Goal: Information Seeking & Learning: Compare options

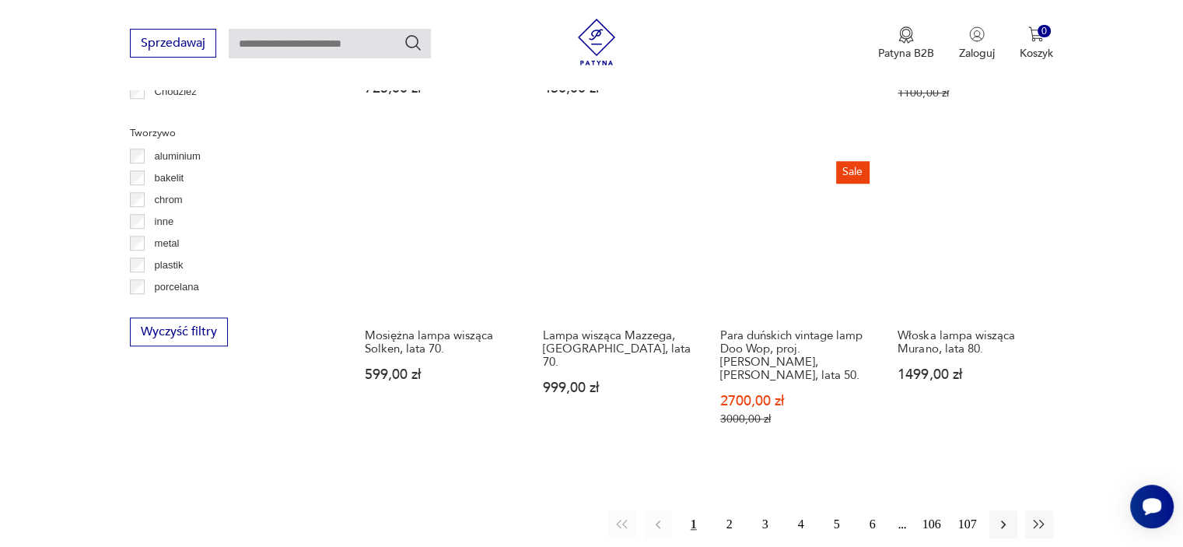
scroll to position [1433, 0]
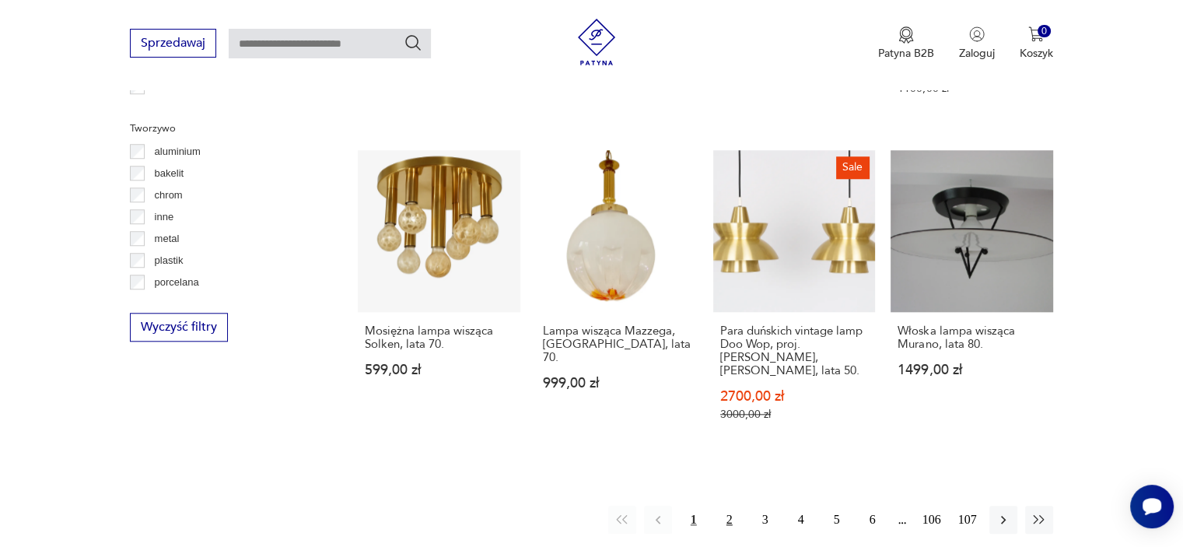
click at [722, 506] on button "2" at bounding box center [729, 520] width 28 height 28
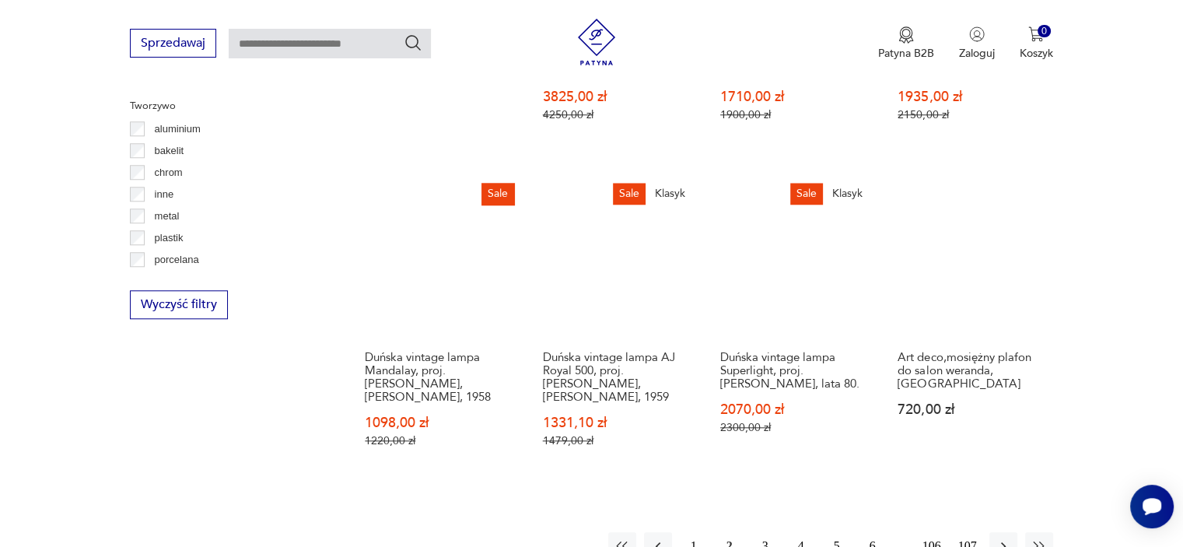
scroll to position [1611, 0]
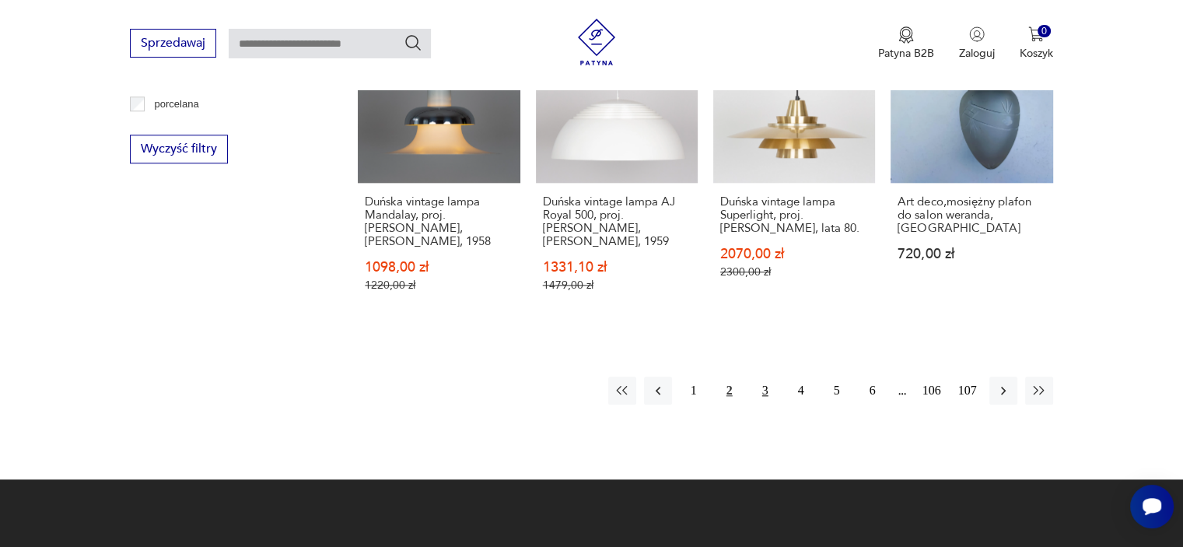
click at [765, 376] on button "3" at bounding box center [765, 390] width 28 height 28
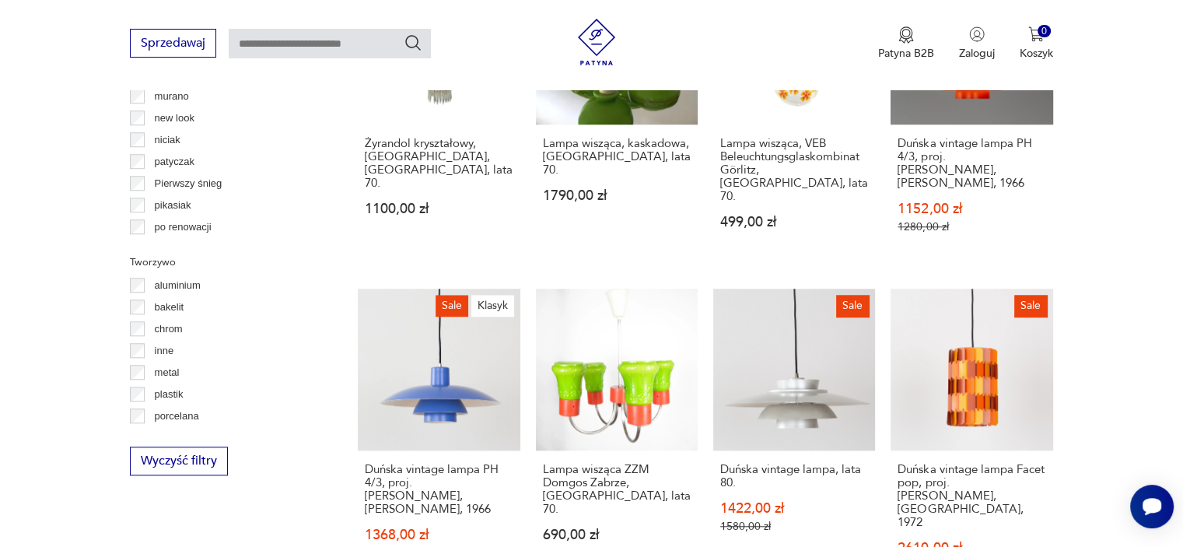
scroll to position [613, 0]
click at [177, 177] on p "murano" at bounding box center [172, 174] width 34 height 17
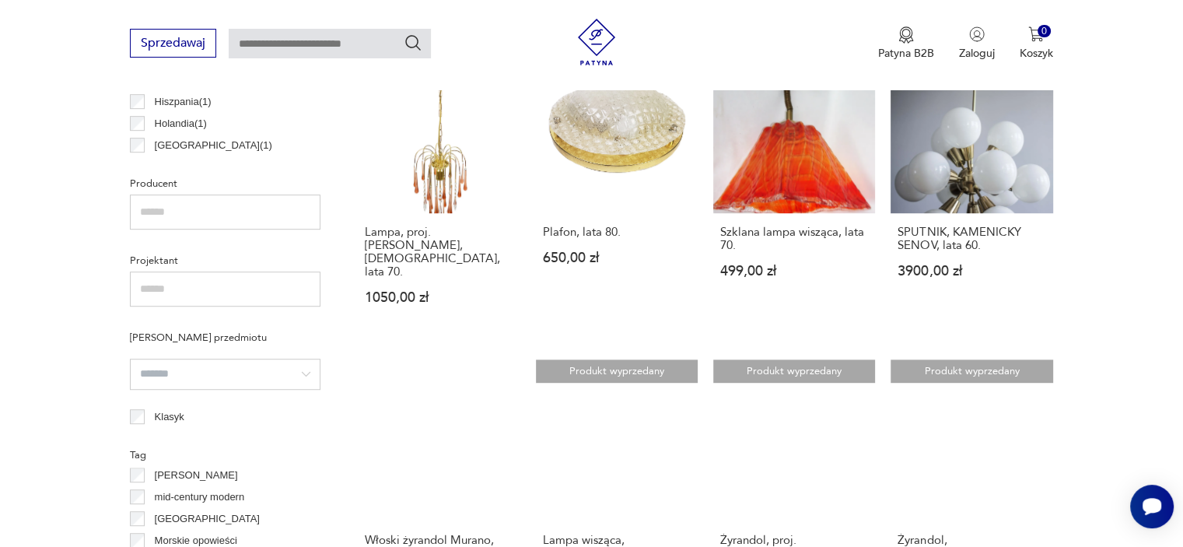
scroll to position [1066, 0]
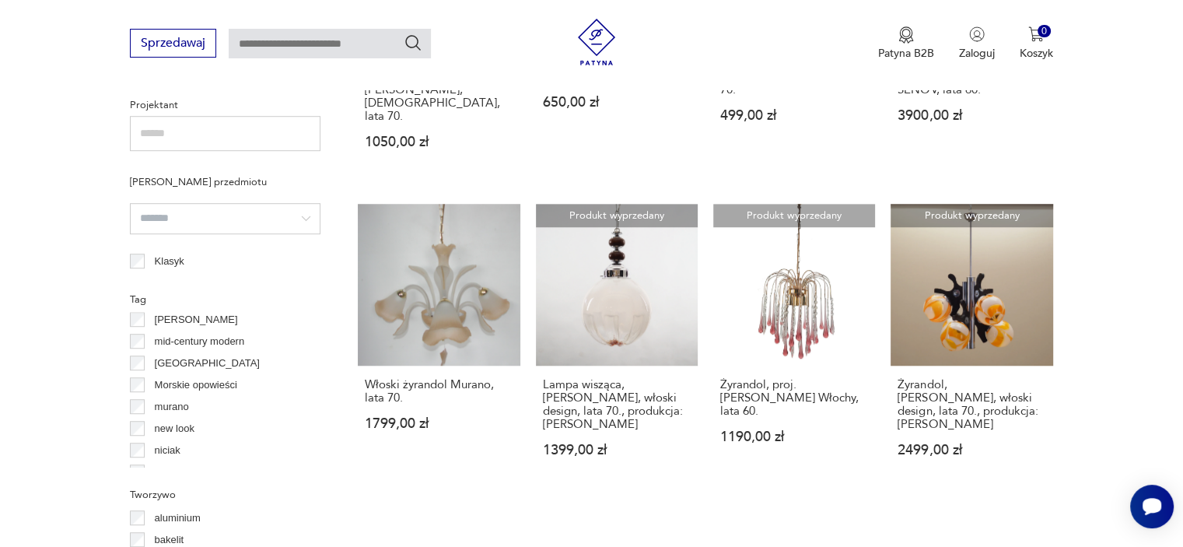
click at [184, 344] on p "mid-century modern" at bounding box center [200, 341] width 90 height 17
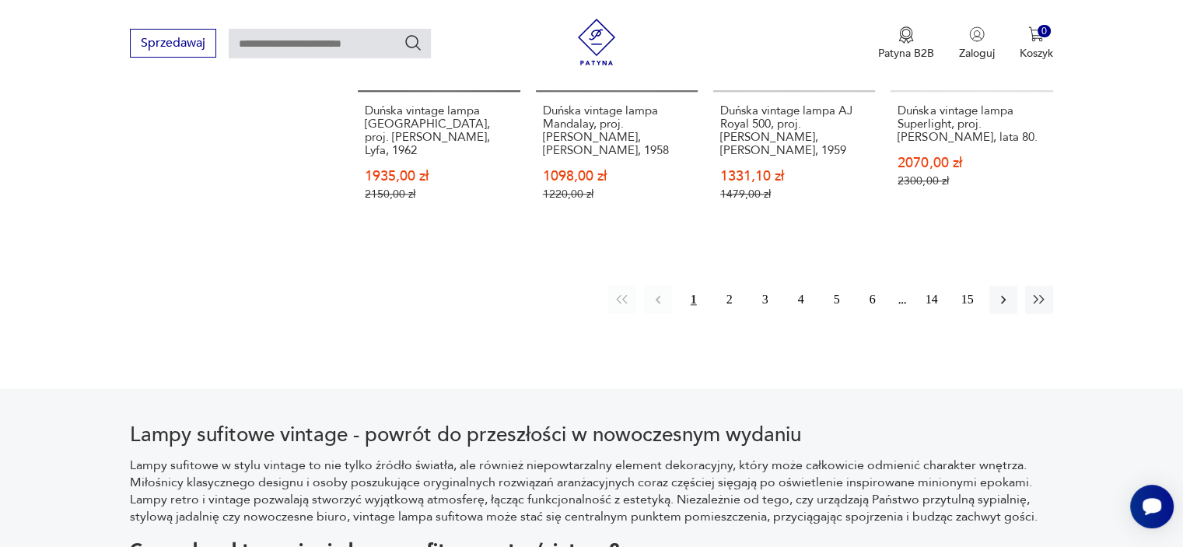
scroll to position [1765, 0]
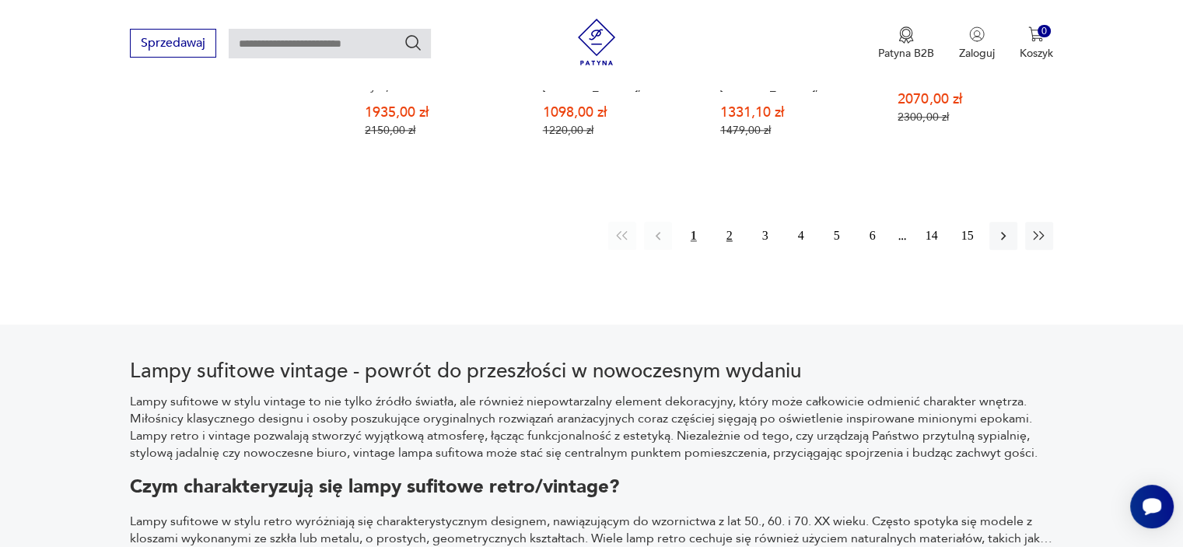
click at [734, 222] on button "2" at bounding box center [729, 236] width 28 height 28
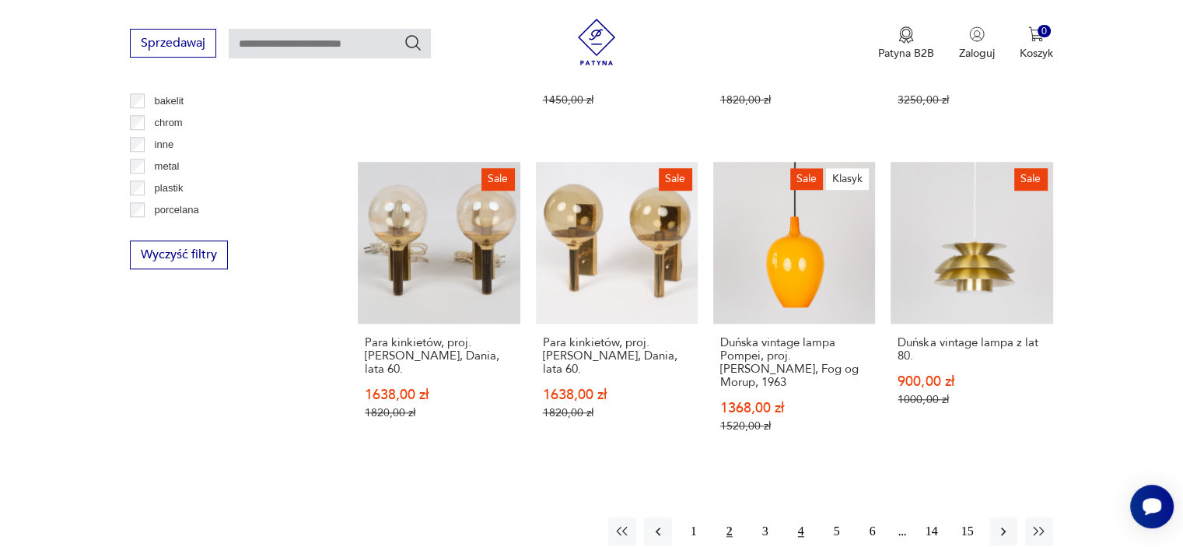
scroll to position [1532, 0]
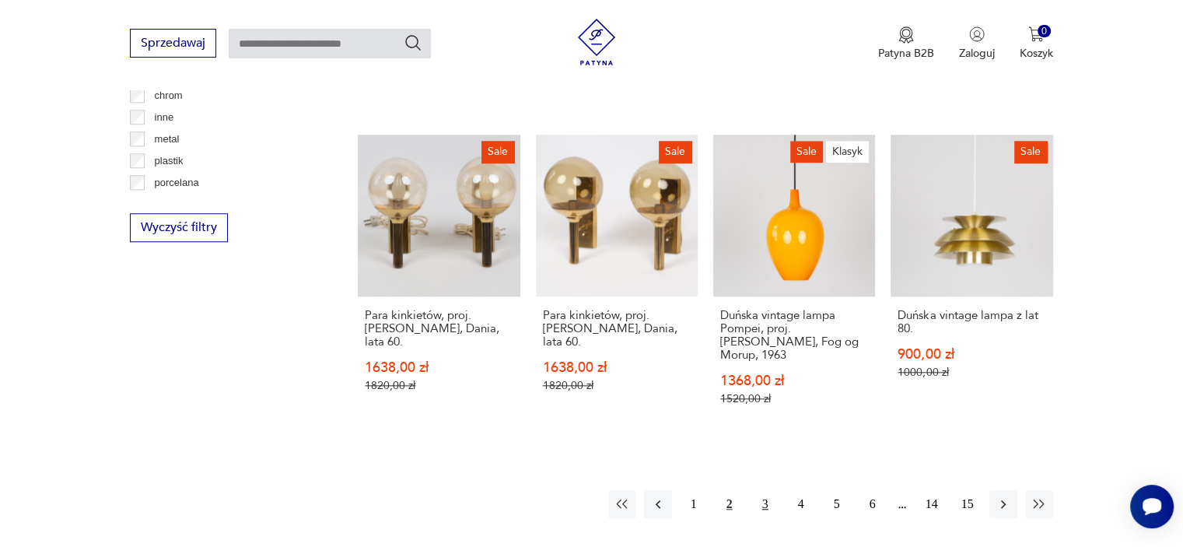
click at [765, 490] on button "3" at bounding box center [765, 504] width 28 height 28
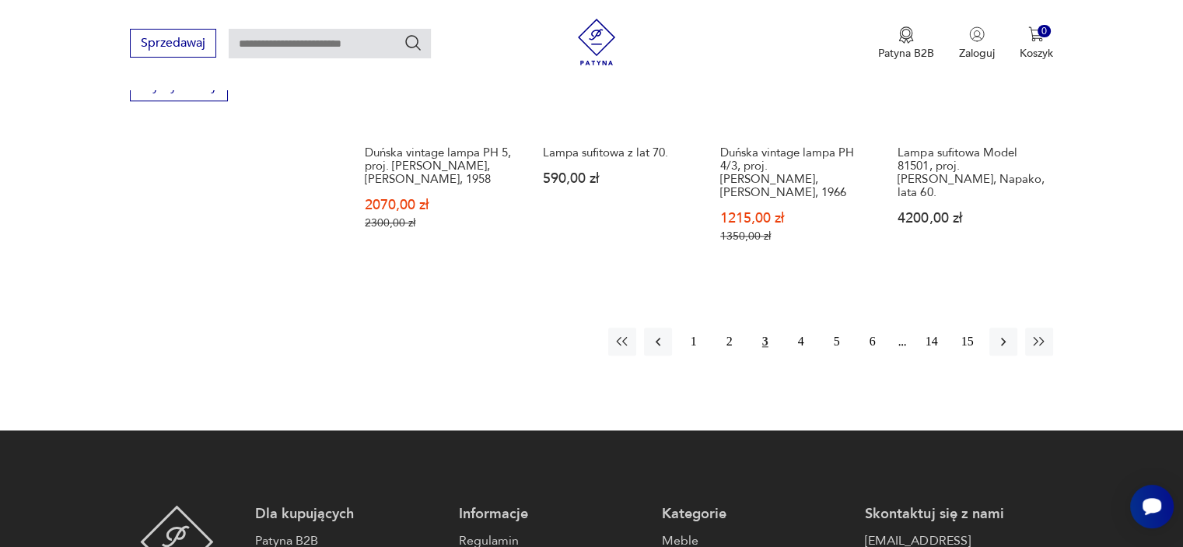
scroll to position [1688, 0]
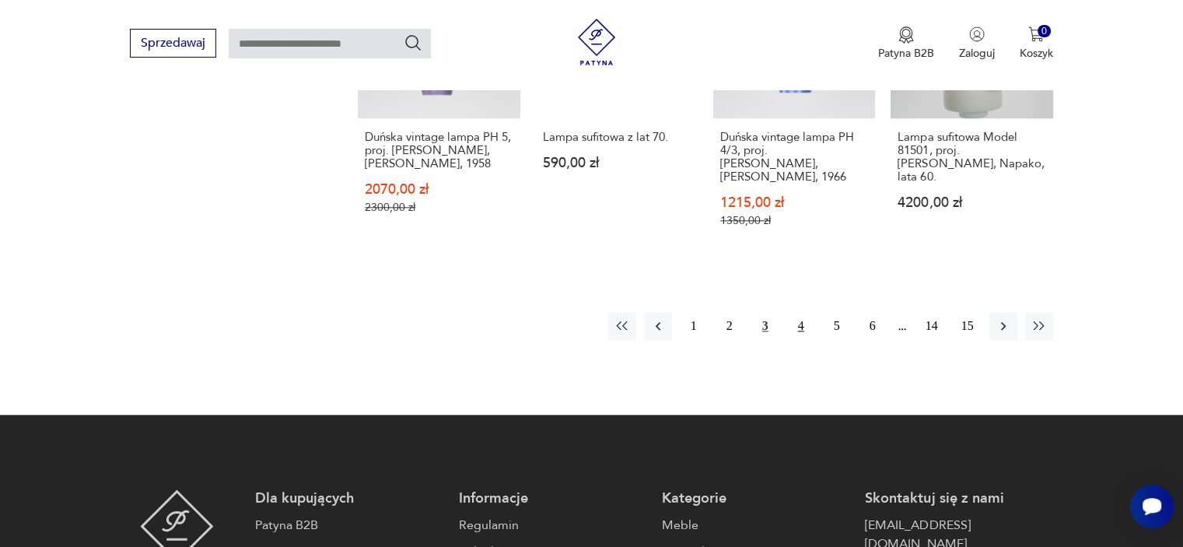
click at [803, 312] on button "4" at bounding box center [801, 326] width 28 height 28
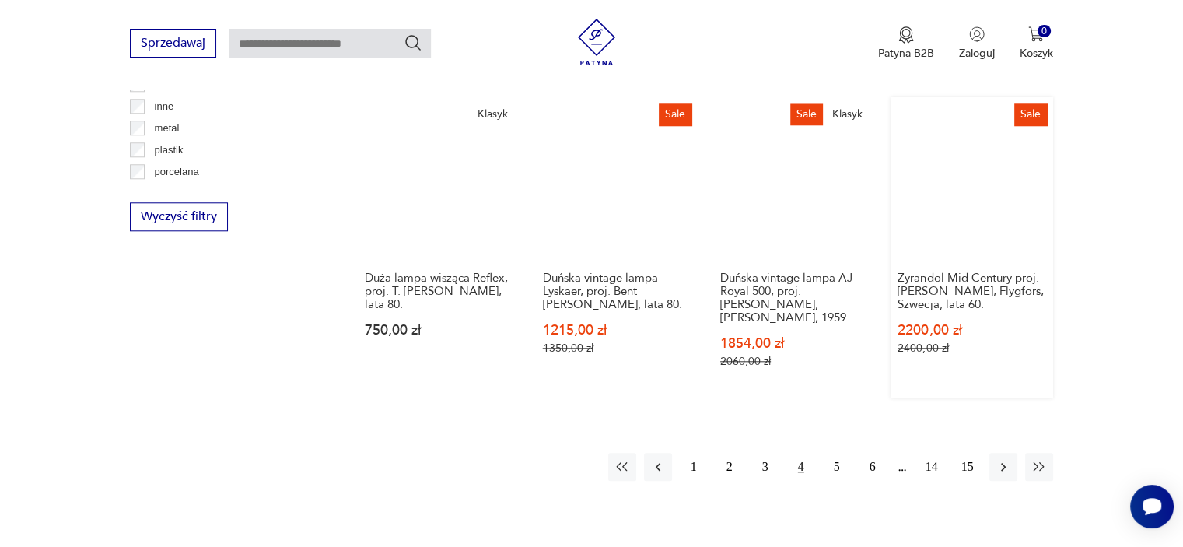
scroll to position [1765, 0]
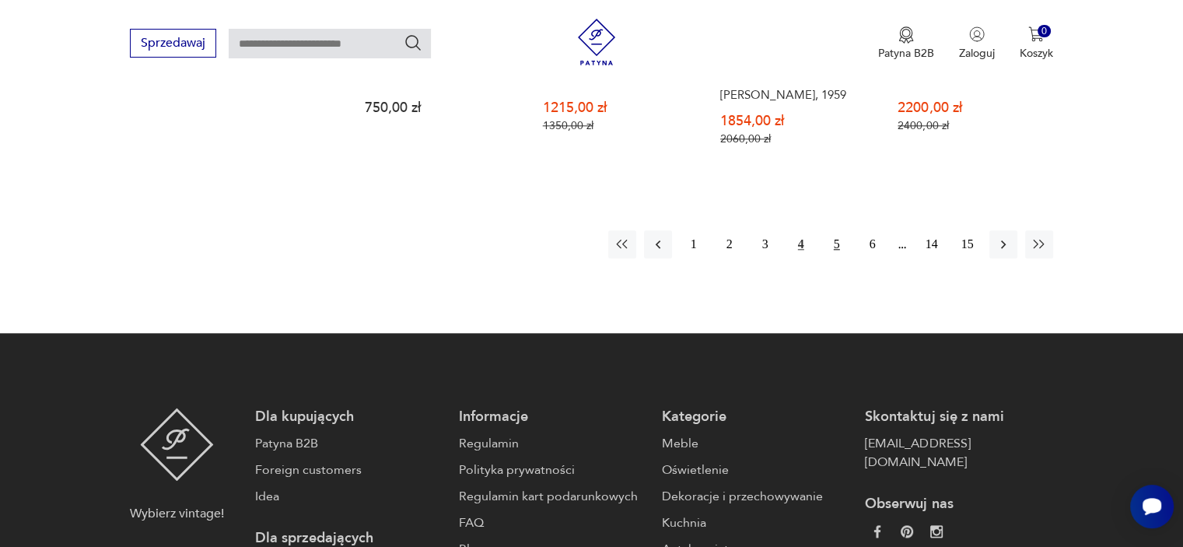
click at [840, 230] on button "5" at bounding box center [837, 244] width 28 height 28
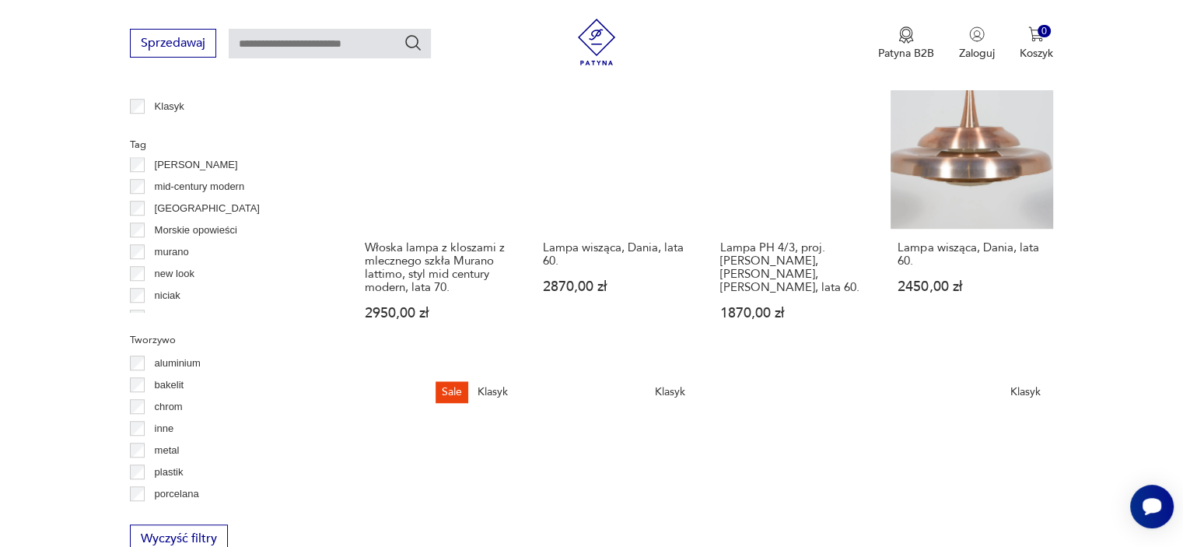
scroll to position [1532, 0]
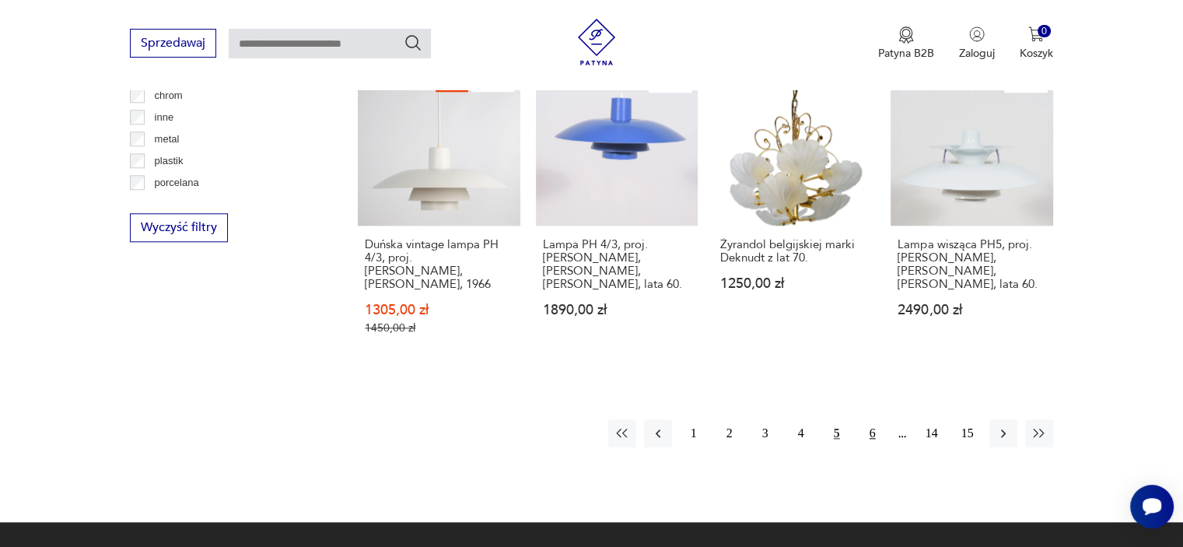
click at [874, 419] on button "6" at bounding box center [873, 433] width 28 height 28
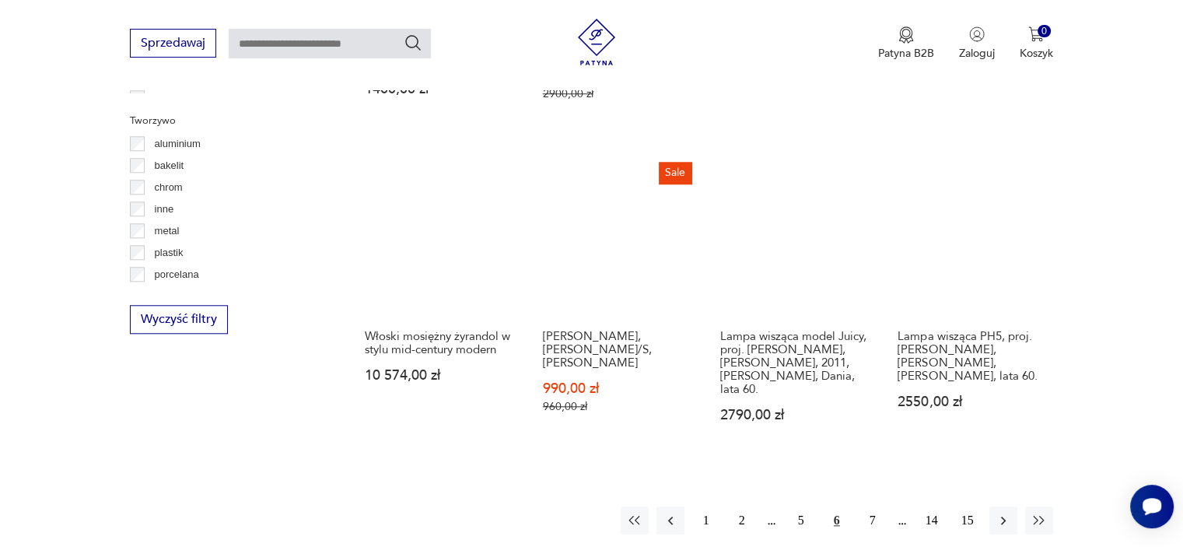
scroll to position [1611, 0]
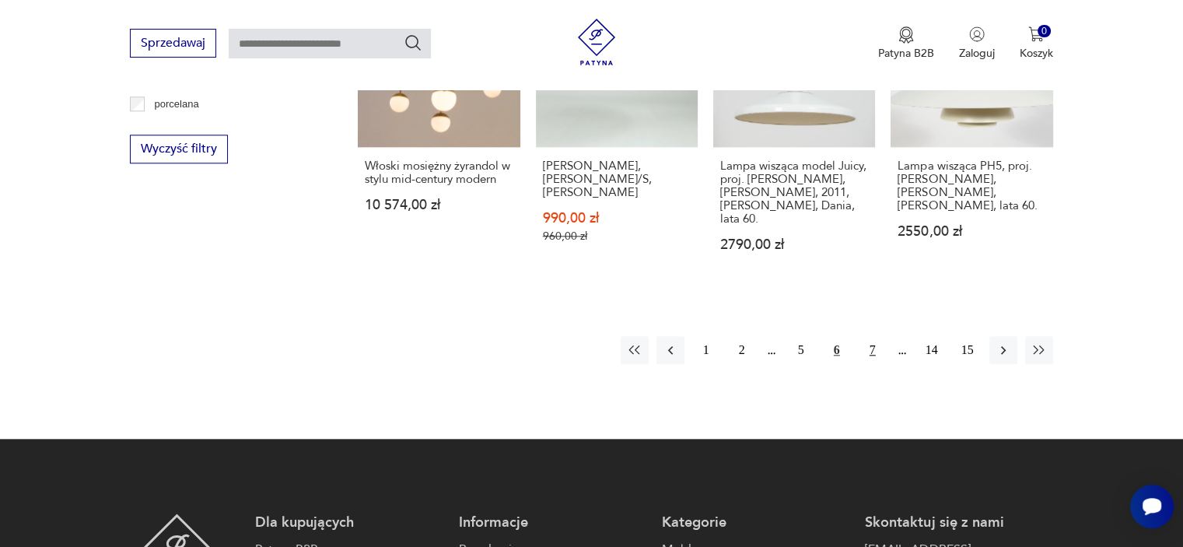
click at [869, 336] on button "7" at bounding box center [873, 350] width 28 height 28
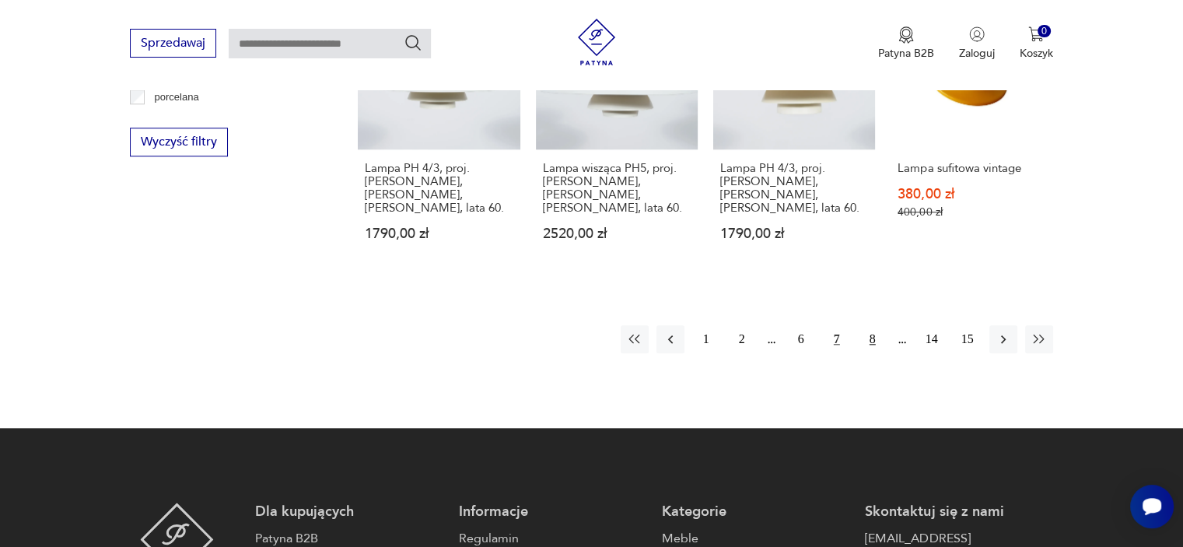
scroll to position [1610, 0]
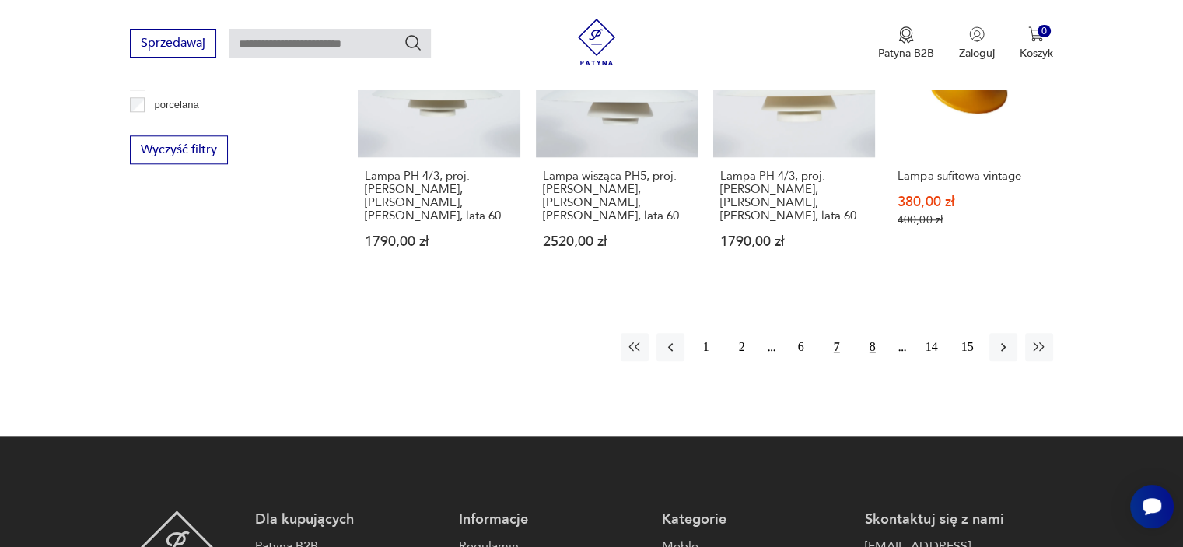
click at [868, 333] on button "8" at bounding box center [873, 347] width 28 height 28
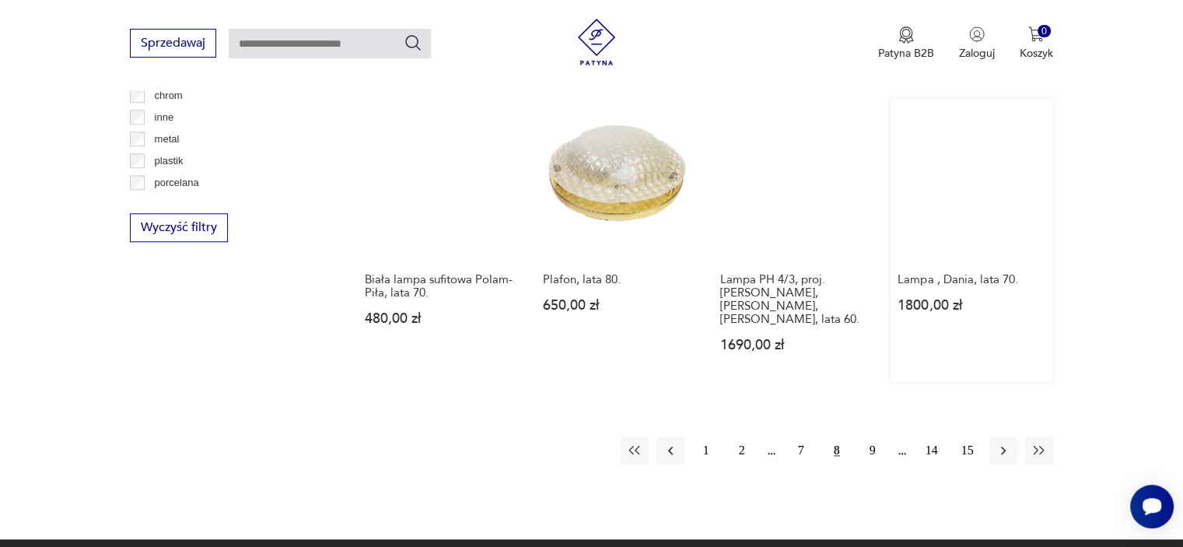
scroll to position [1454, 0]
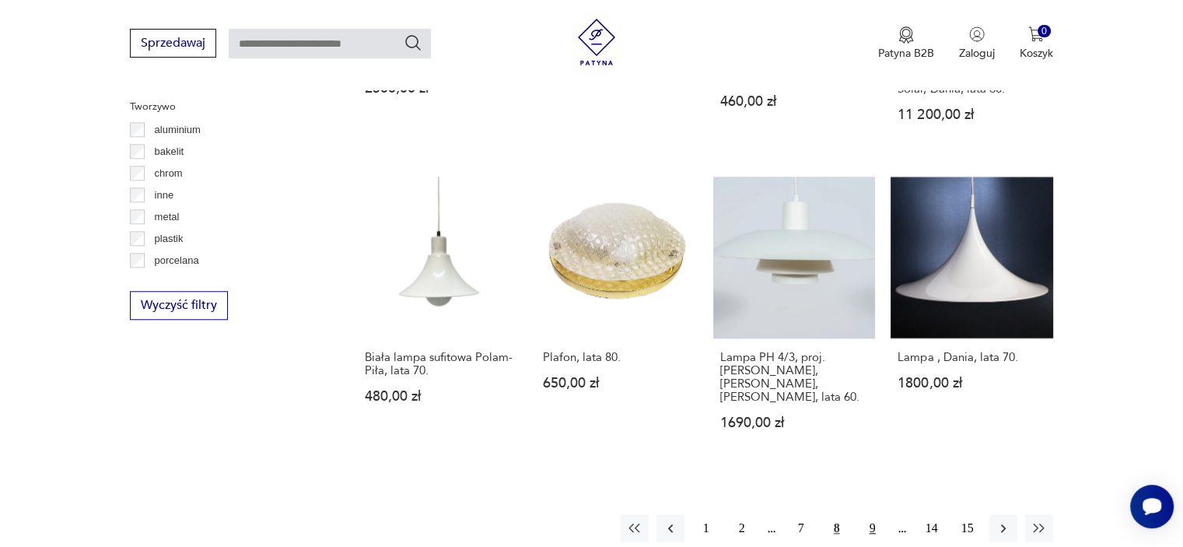
click at [862, 514] on button "9" at bounding box center [873, 528] width 28 height 28
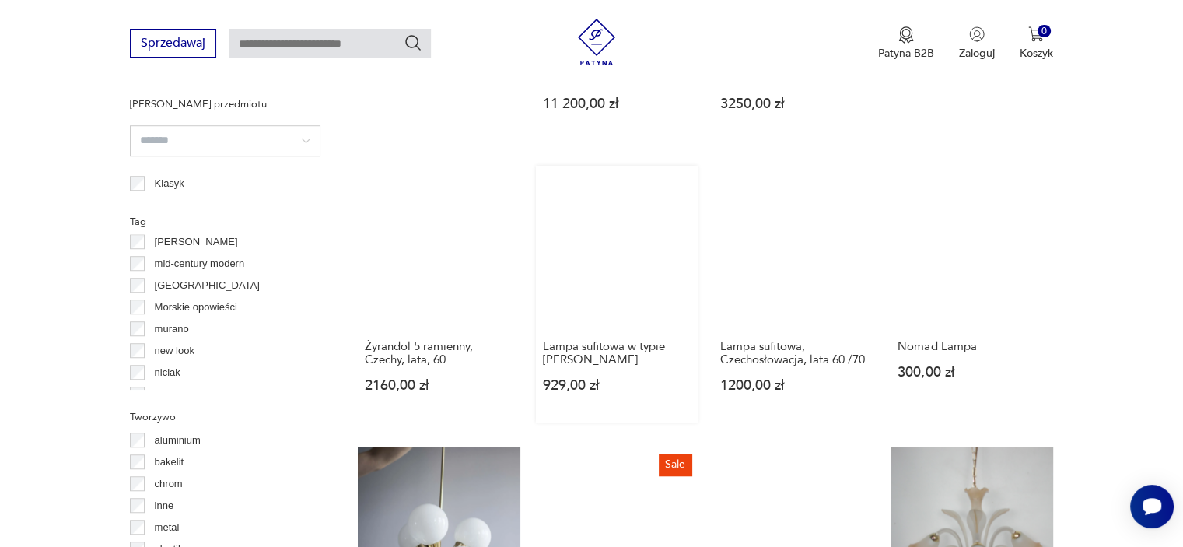
scroll to position [1377, 0]
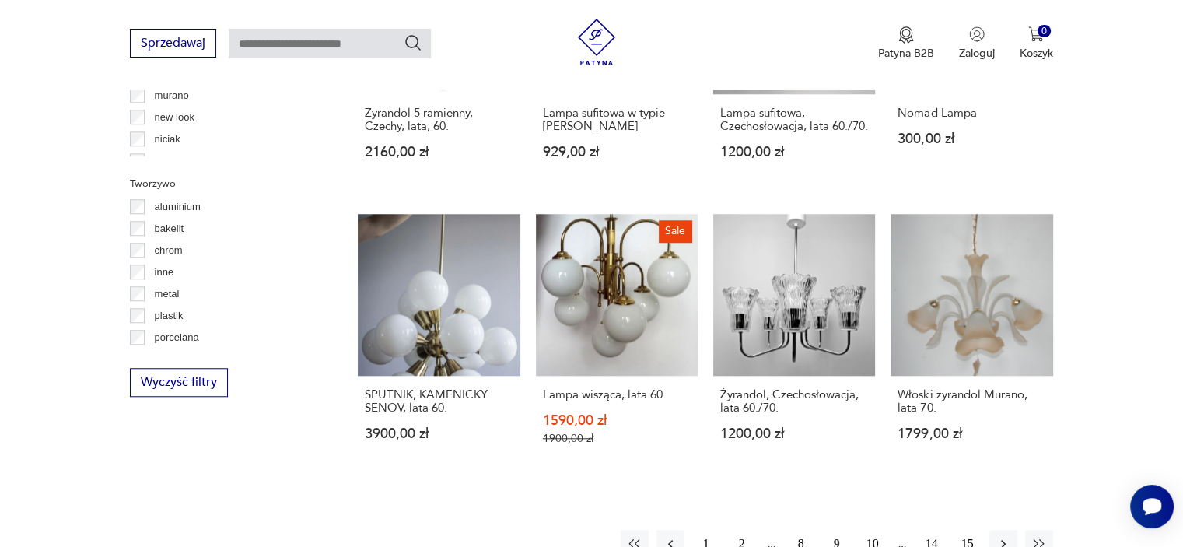
click at [865, 530] on button "10" at bounding box center [873, 544] width 28 height 28
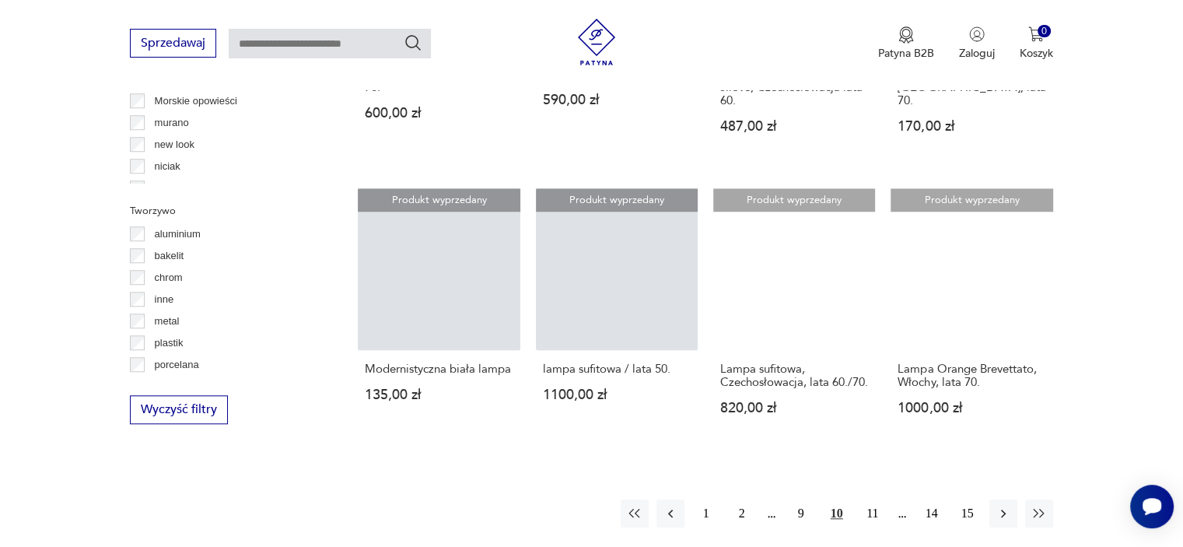
scroll to position [1377, 0]
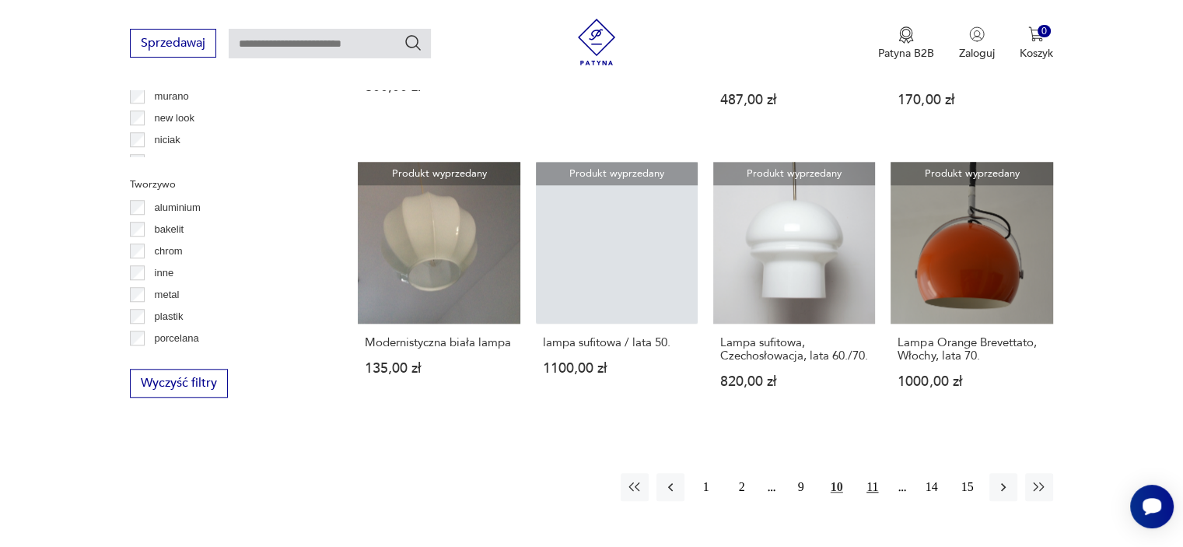
click at [871, 499] on button "11" at bounding box center [873, 487] width 28 height 28
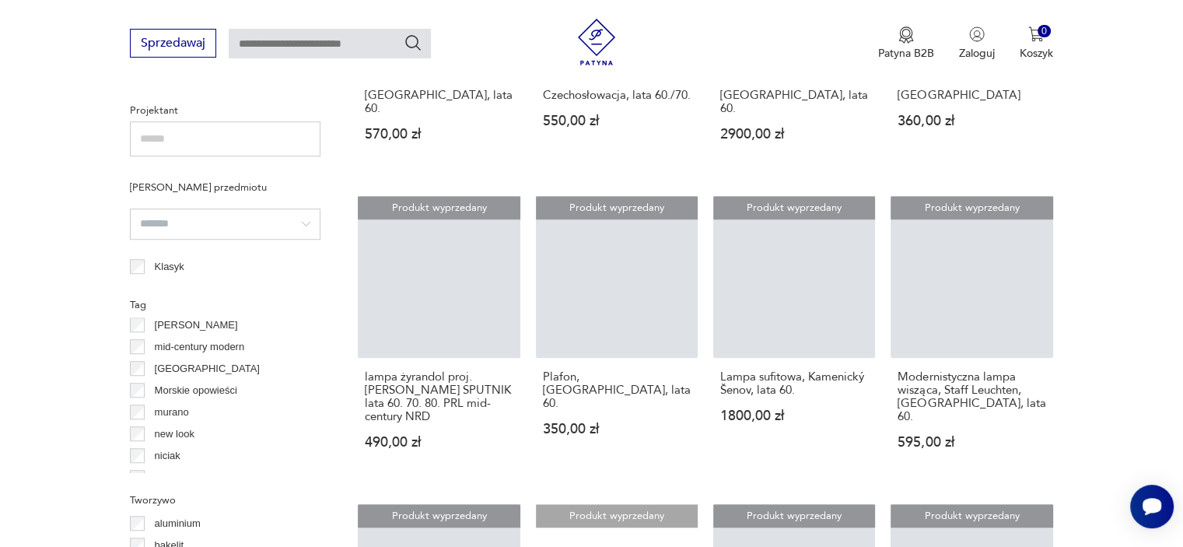
scroll to position [1066, 0]
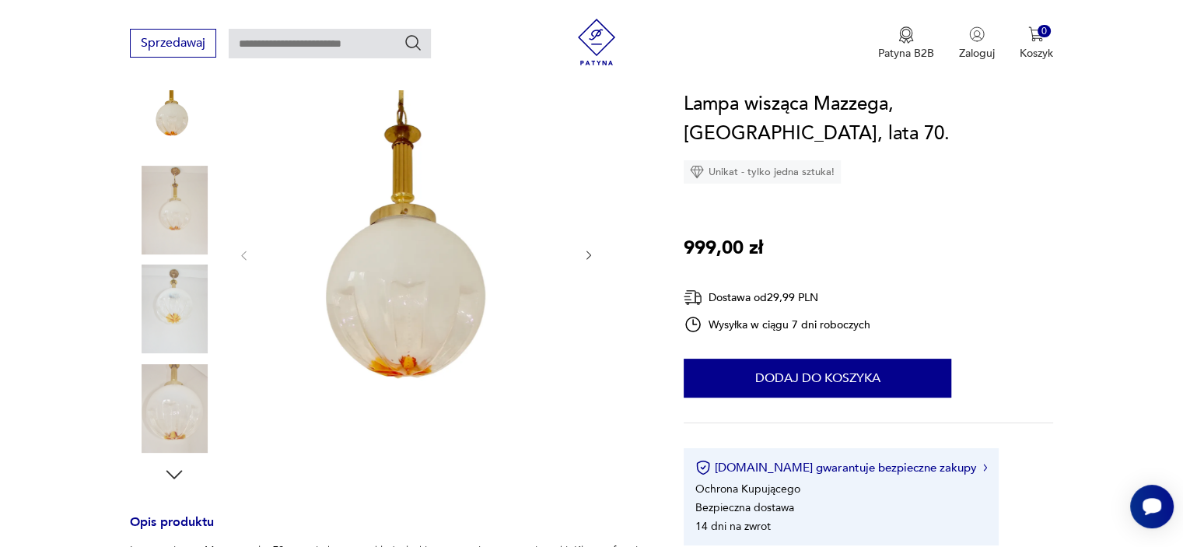
scroll to position [233, 0]
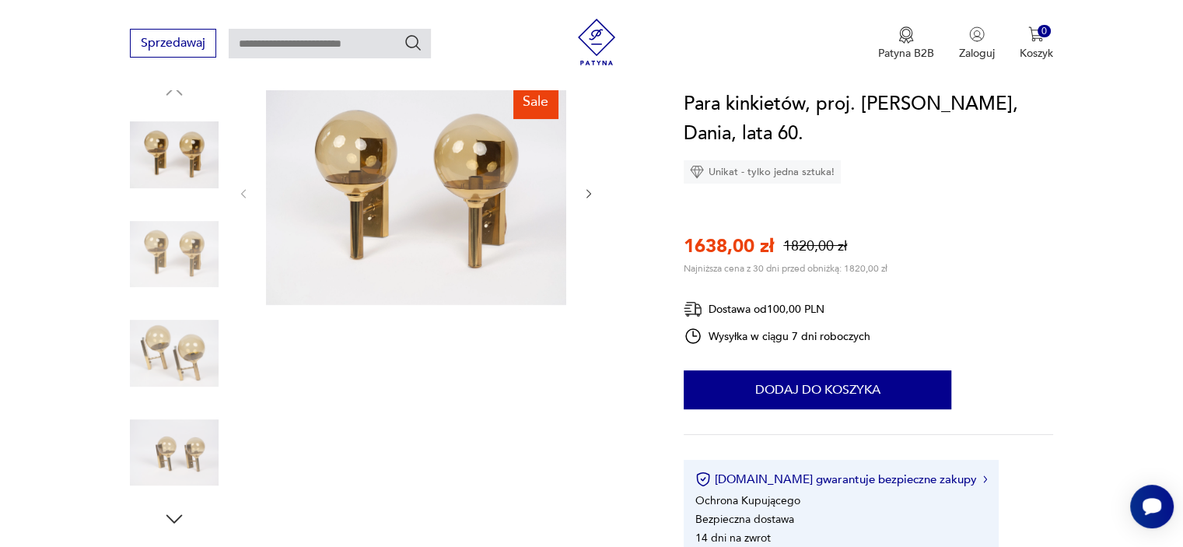
scroll to position [78, 0]
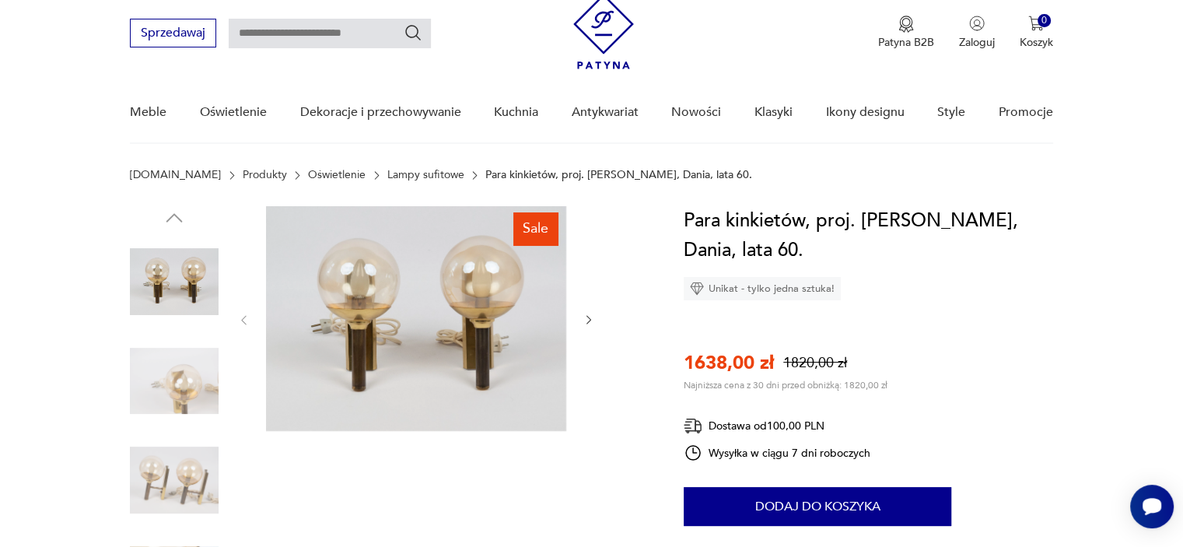
scroll to position [78, 0]
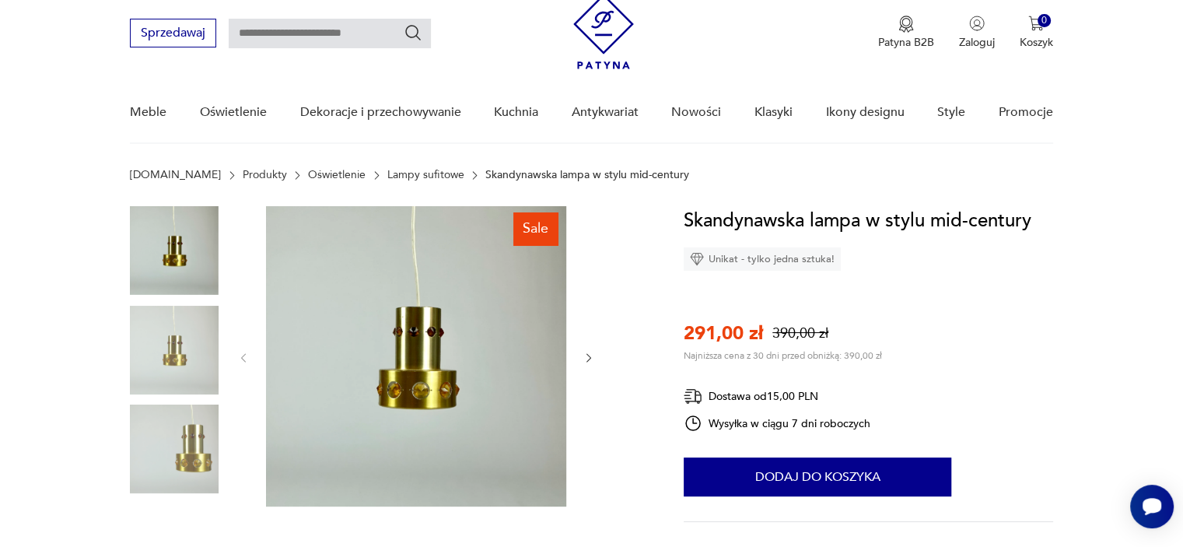
scroll to position [78, 0]
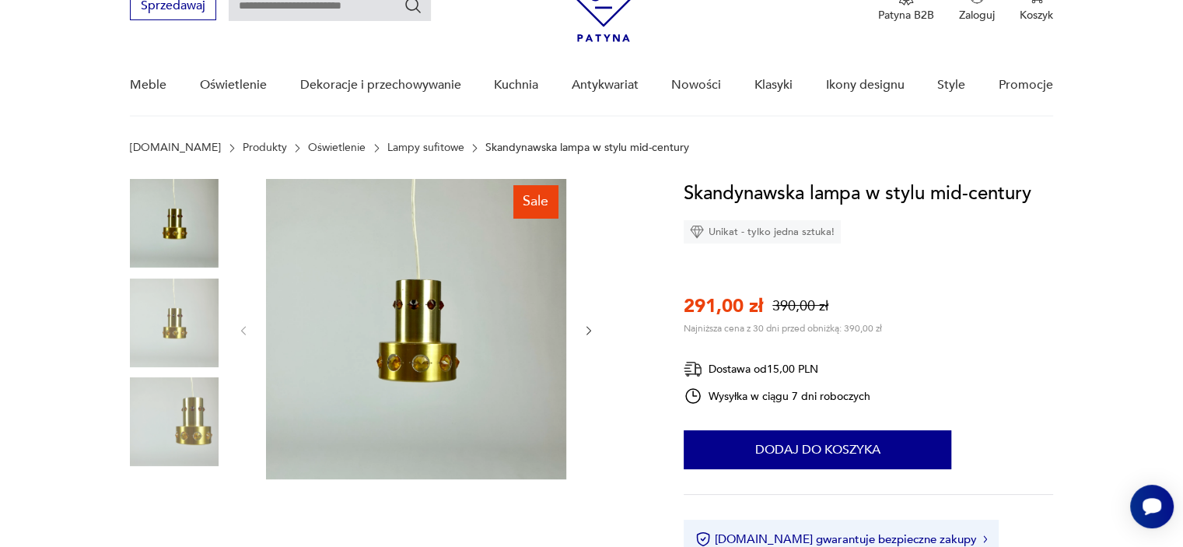
click at [589, 334] on icon "button" at bounding box center [588, 330] width 13 height 13
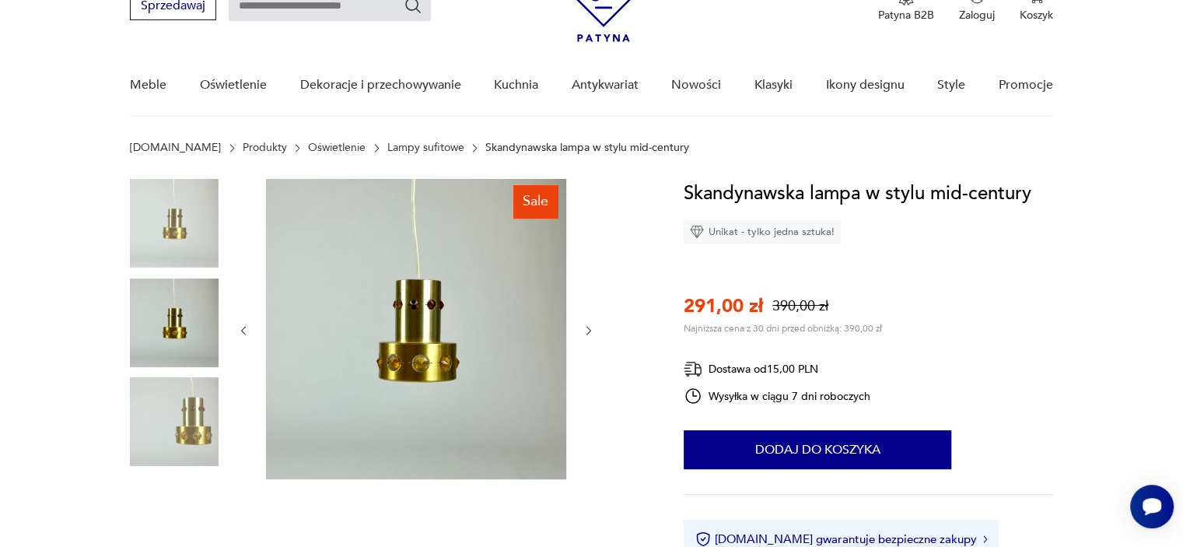
click at [589, 334] on icon "button" at bounding box center [588, 330] width 13 height 13
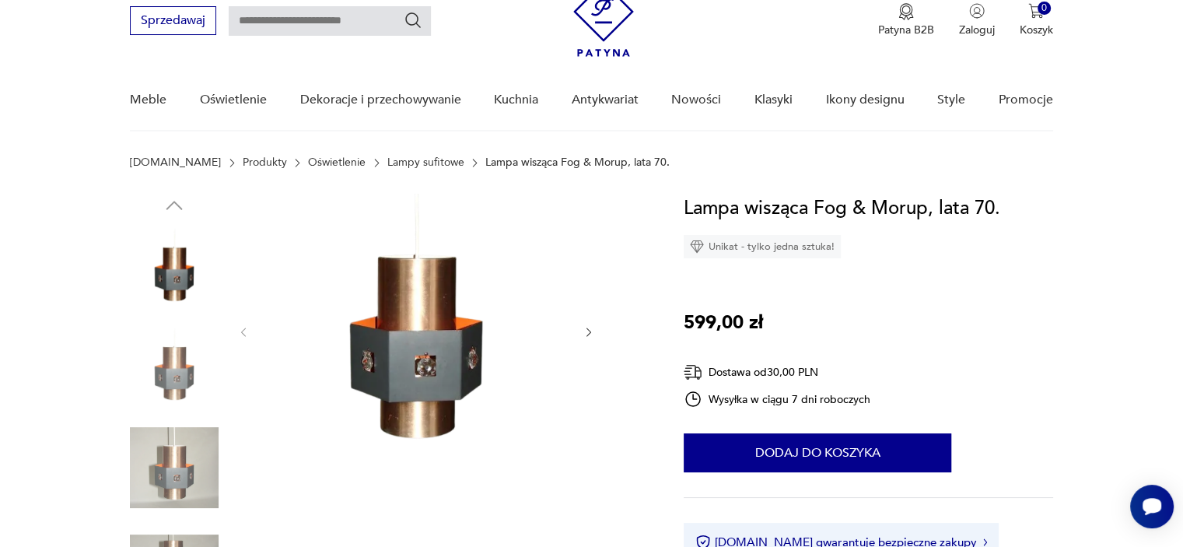
scroll to position [156, 0]
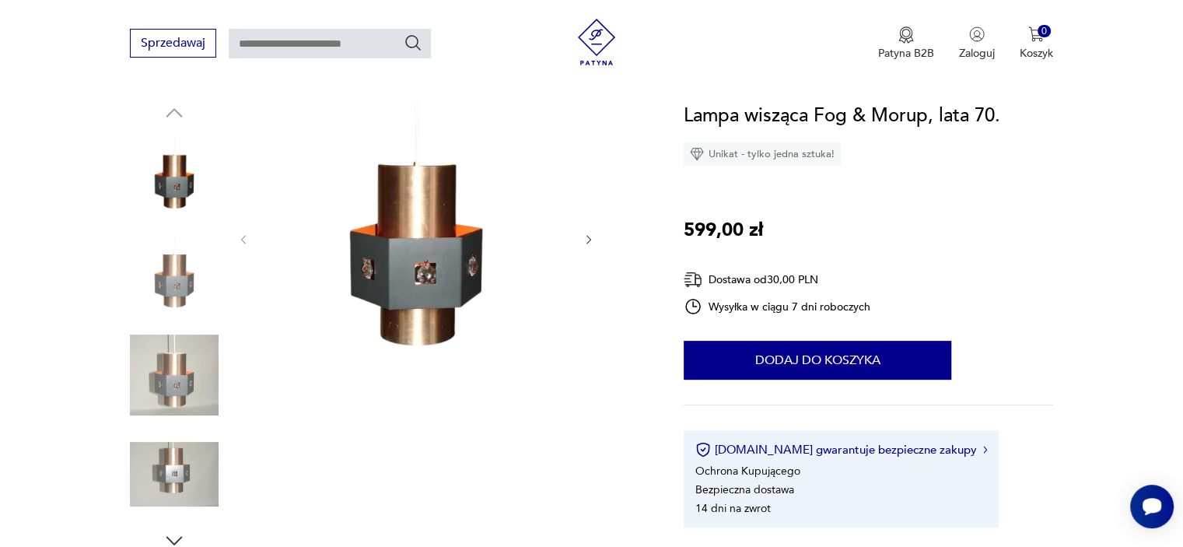
click at [151, 350] on img at bounding box center [174, 375] width 89 height 89
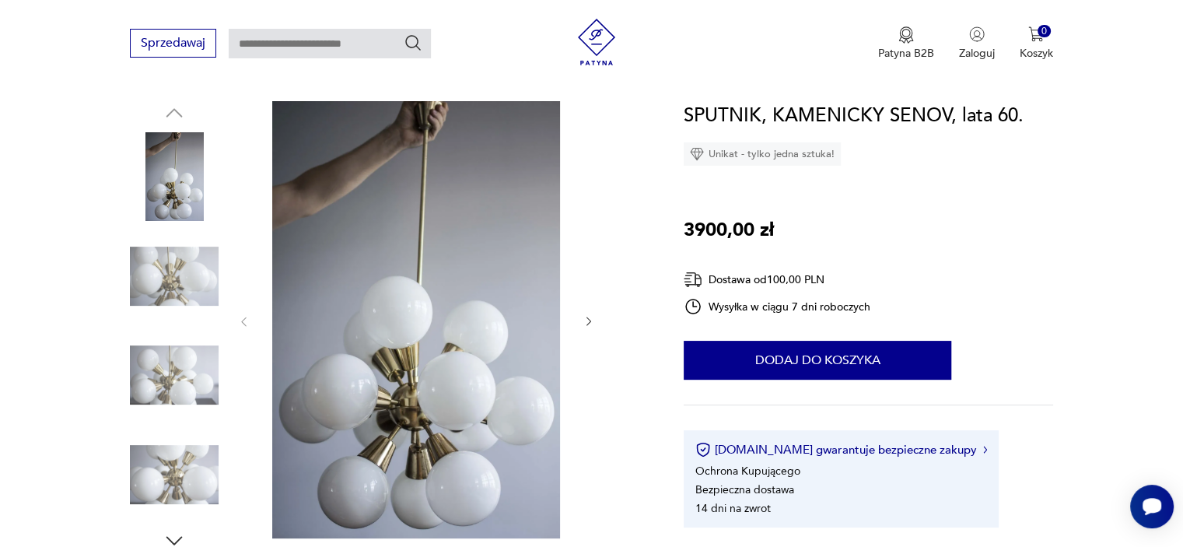
click at [216, 215] on img at bounding box center [174, 176] width 89 height 89
click at [217, 342] on img at bounding box center [174, 375] width 89 height 89
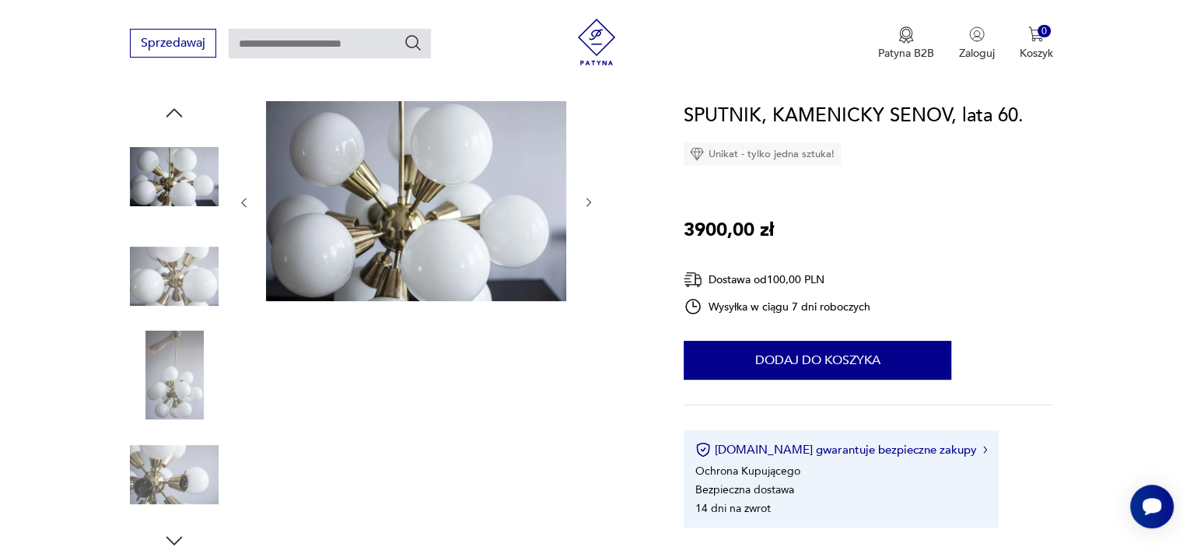
click at [194, 429] on div at bounding box center [174, 326] width 89 height 389
click at [201, 481] on img at bounding box center [174, 474] width 89 height 89
